Goal: Find specific page/section: Find specific page/section

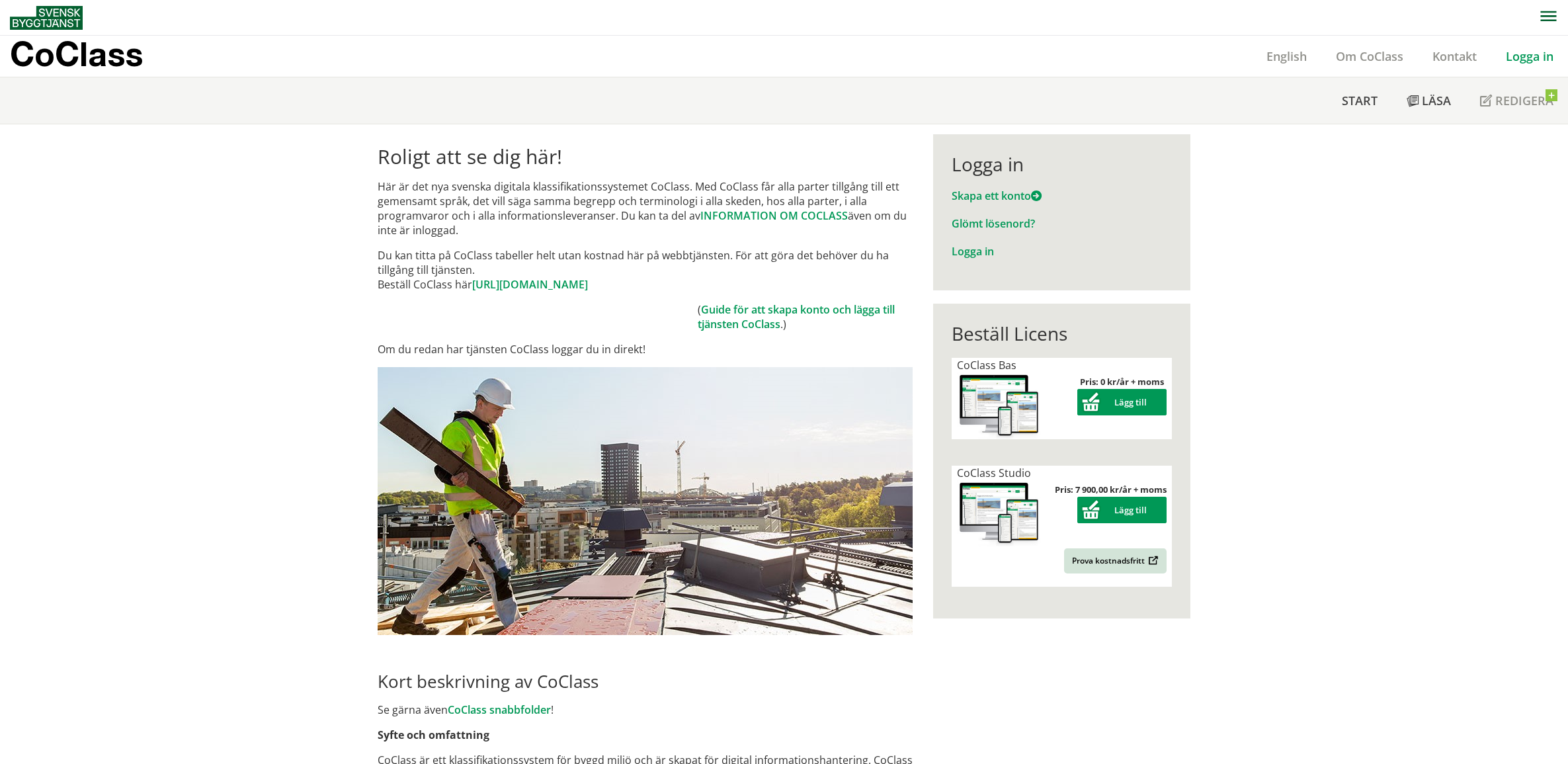
click at [1522, 57] on link "Logga in" at bounding box center [1529, 57] width 76 height 16
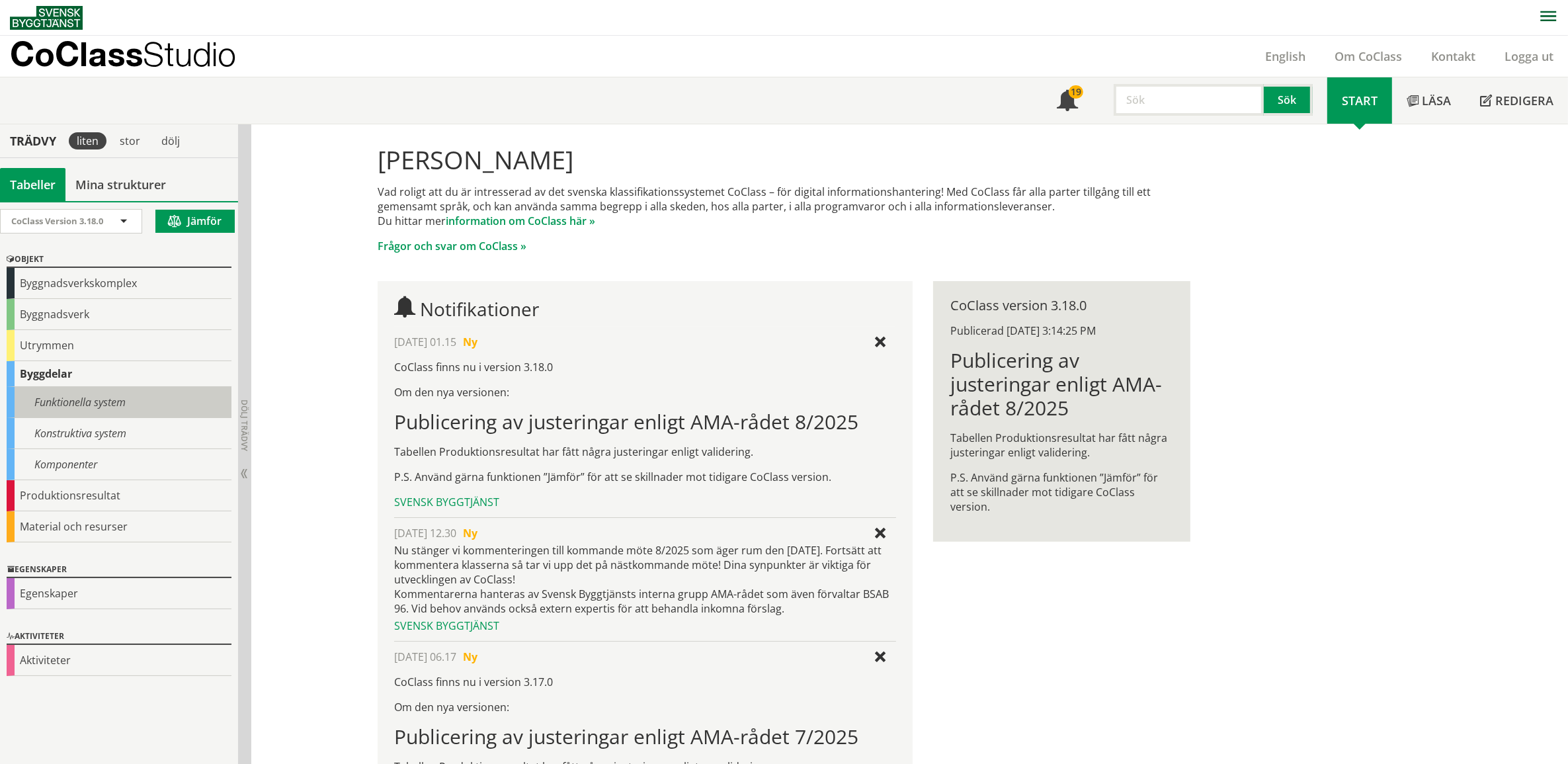
click at [76, 399] on div "Funktionella system" at bounding box center [119, 402] width 225 height 31
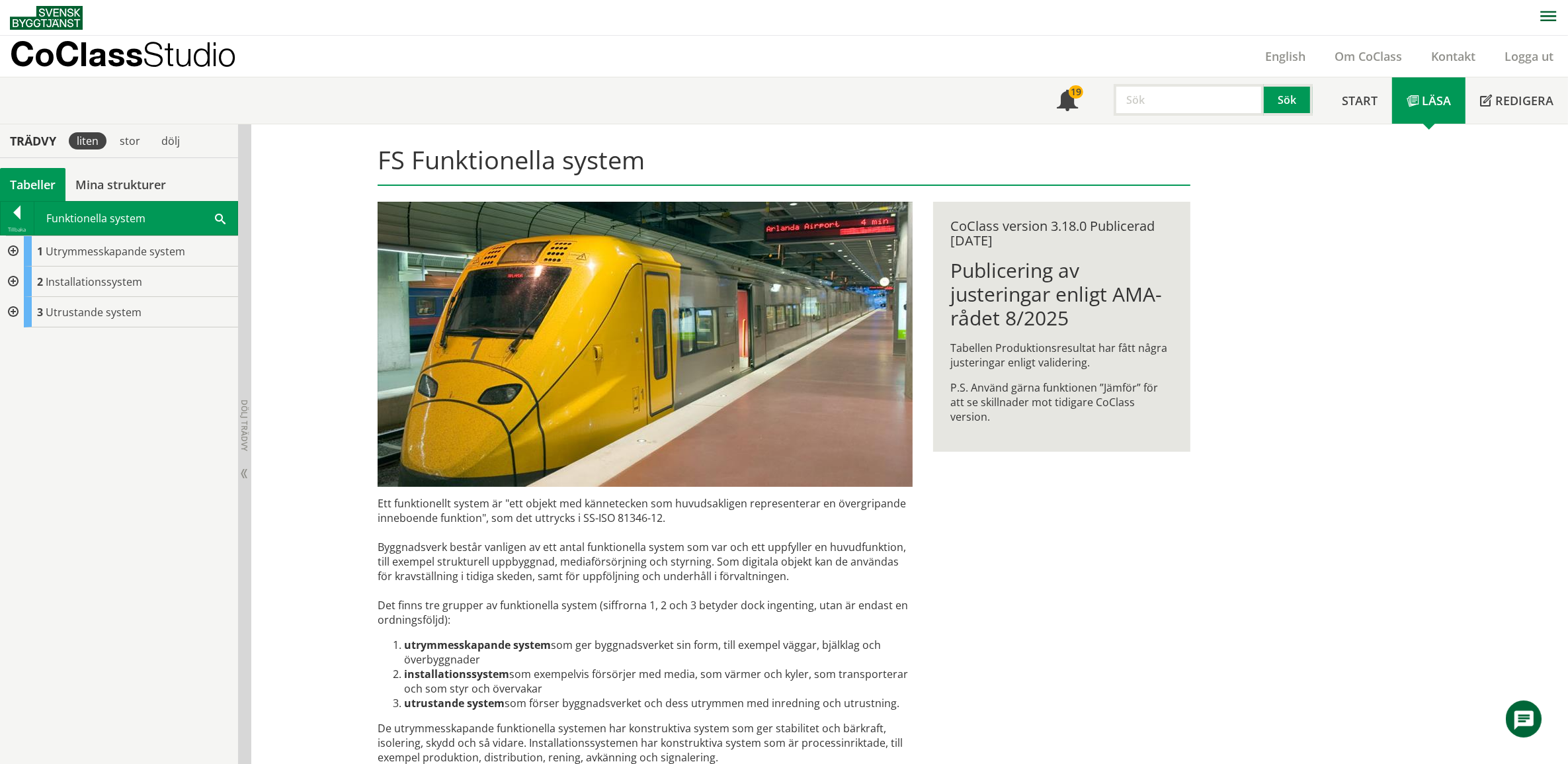
click at [10, 278] on div at bounding box center [12, 282] width 24 height 31
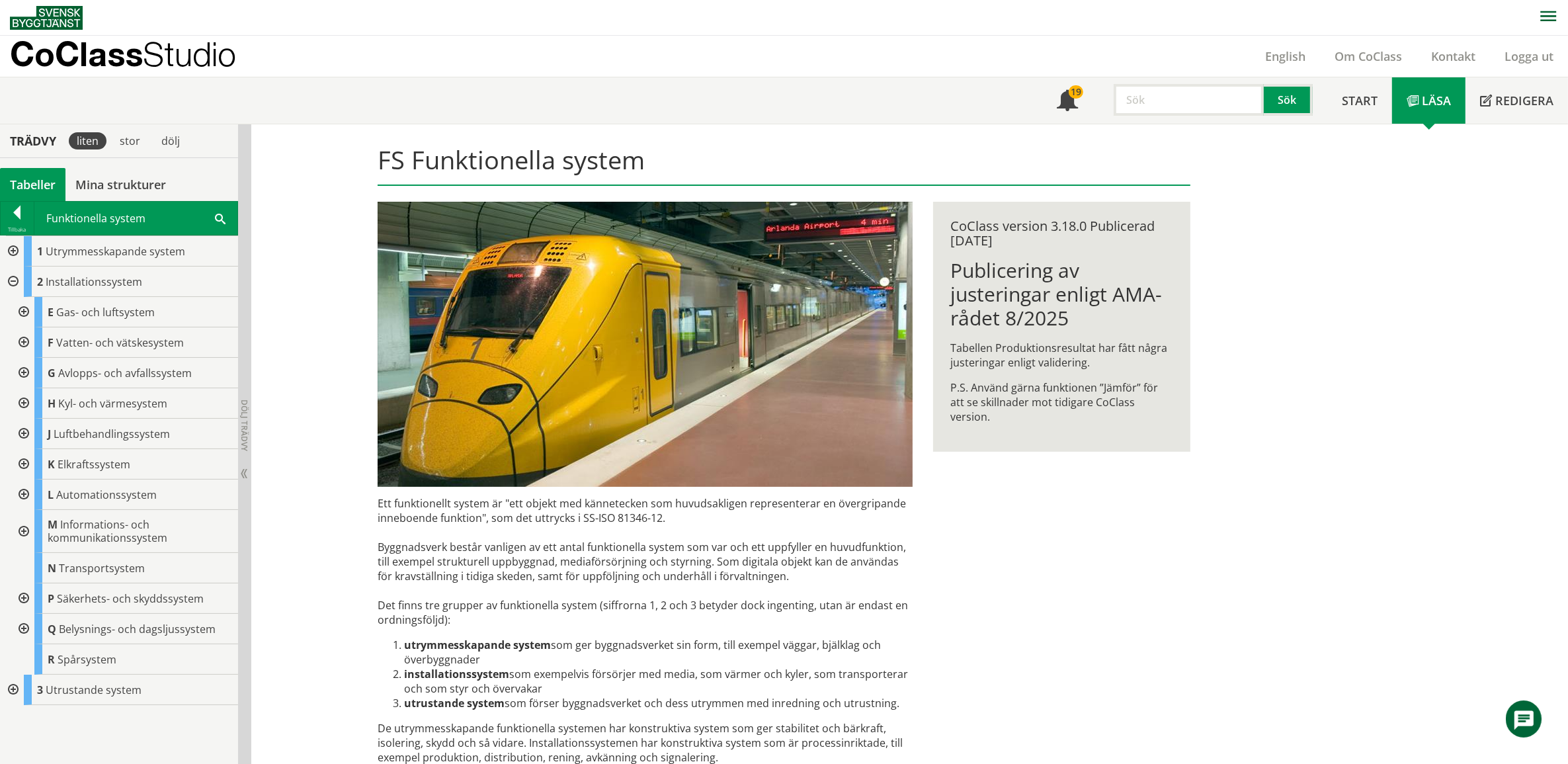
click at [22, 490] on div at bounding box center [23, 495] width 24 height 31
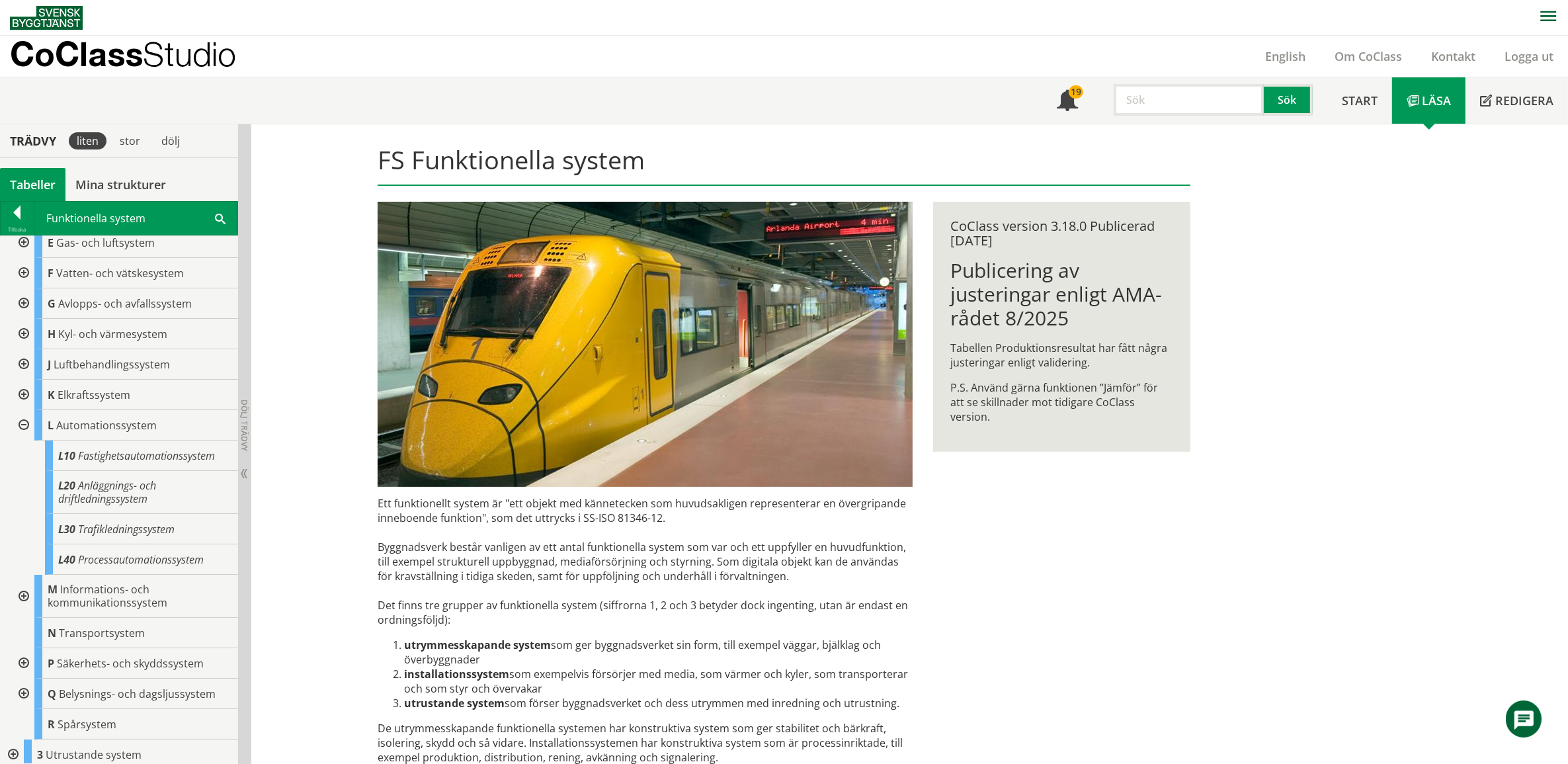
scroll to position [76, 0]
click at [156, 483] on span "Anläggnings- och driftledningssystem" at bounding box center [107, 485] width 98 height 28
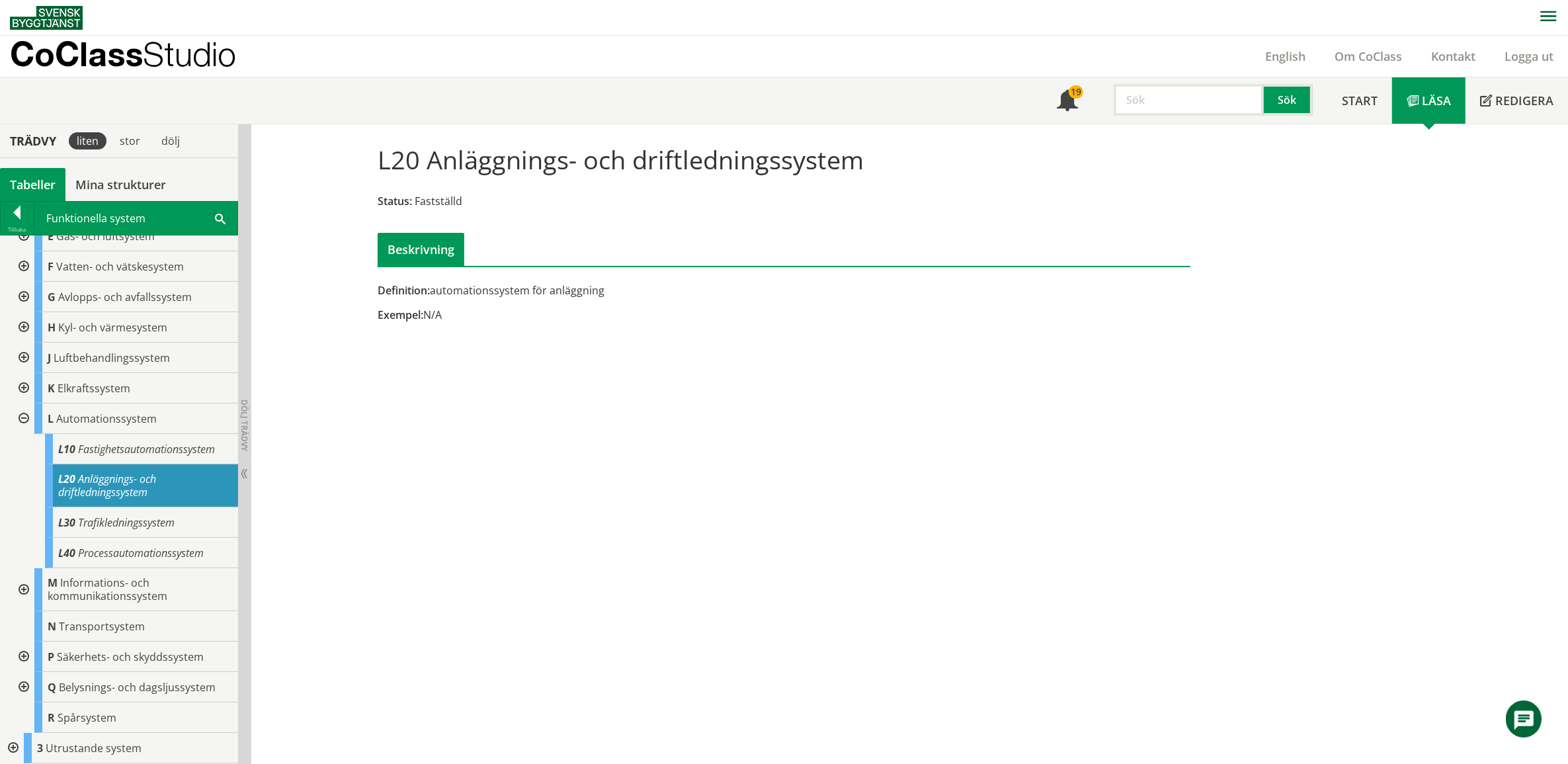
click at [24, 293] on div at bounding box center [23, 297] width 24 height 31
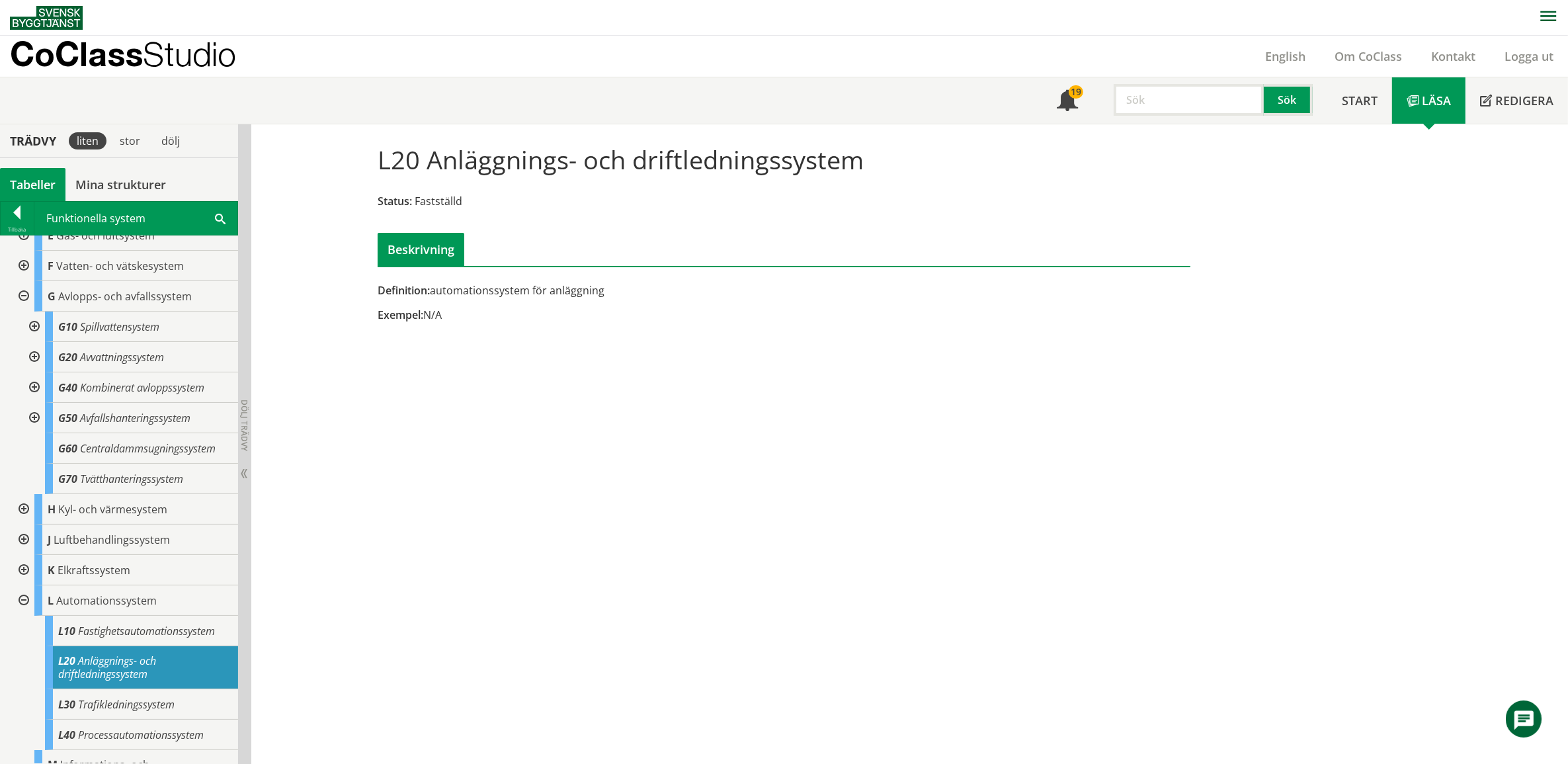
click at [24, 293] on div at bounding box center [23, 297] width 24 height 31
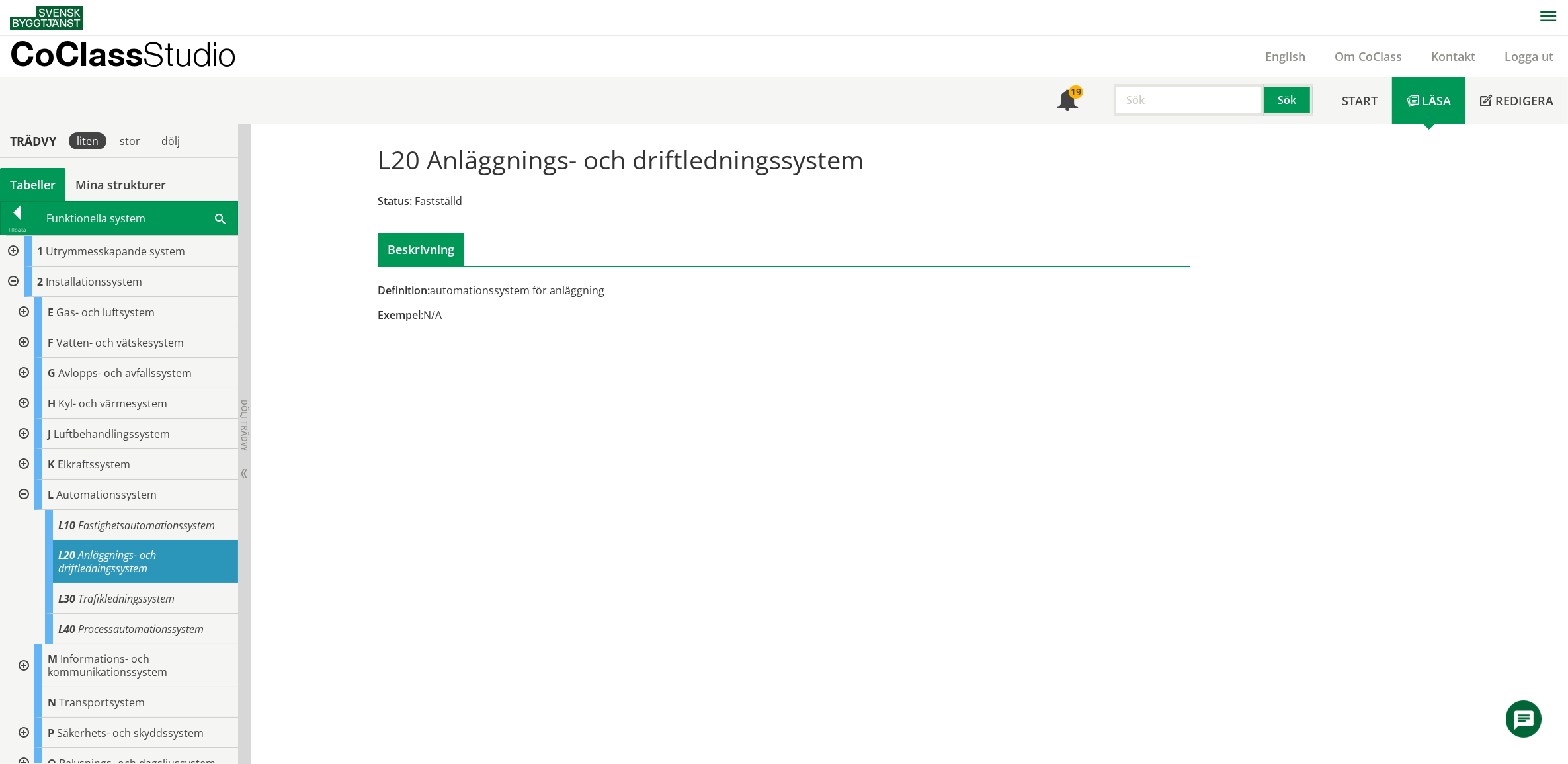
click at [10, 280] on div at bounding box center [12, 282] width 24 height 31
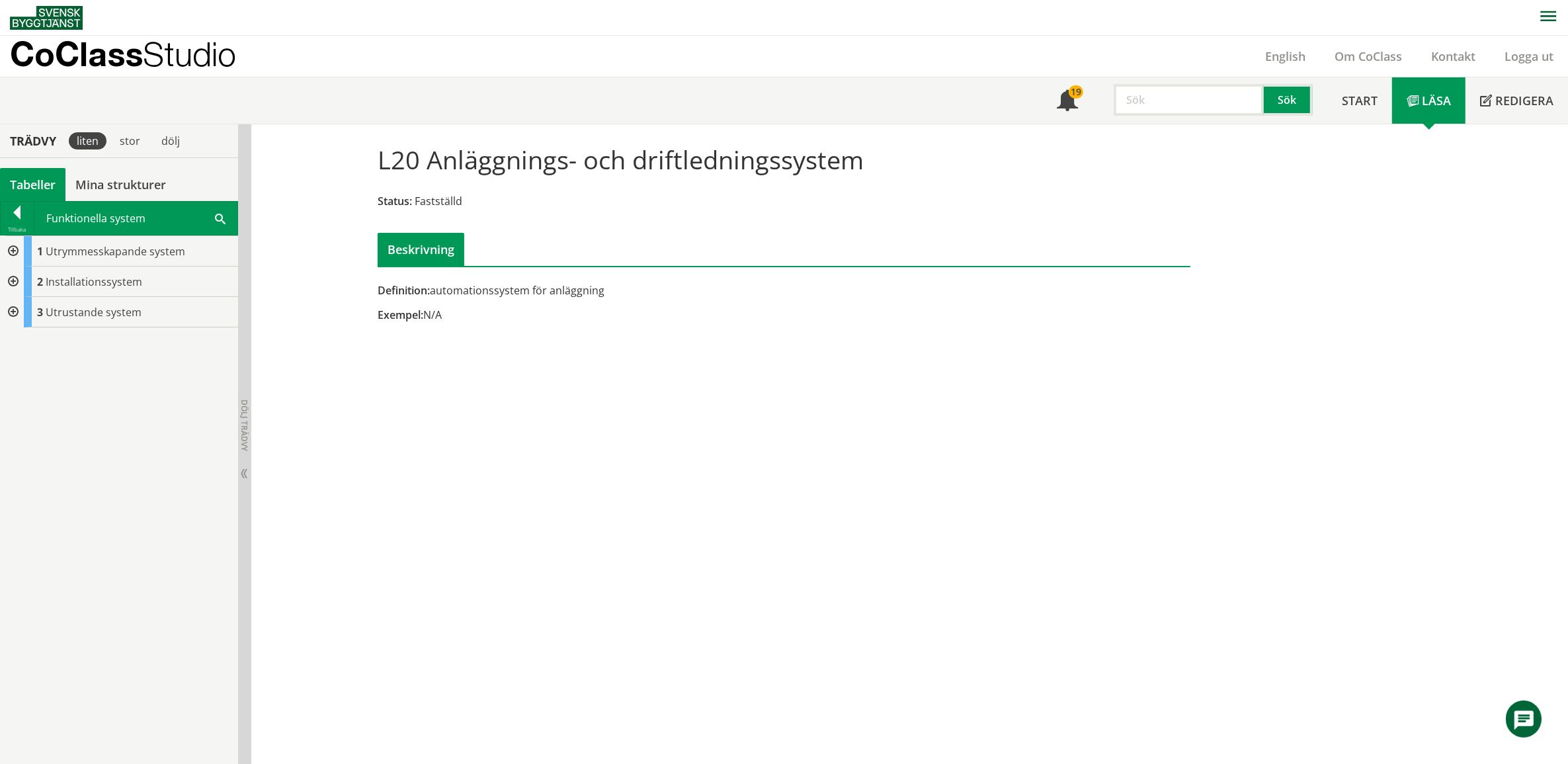
click at [11, 308] on div at bounding box center [12, 313] width 24 height 31
click at [1526, 52] on link "Logga ut" at bounding box center [1528, 57] width 78 height 16
